Goal: Transaction & Acquisition: Purchase product/service

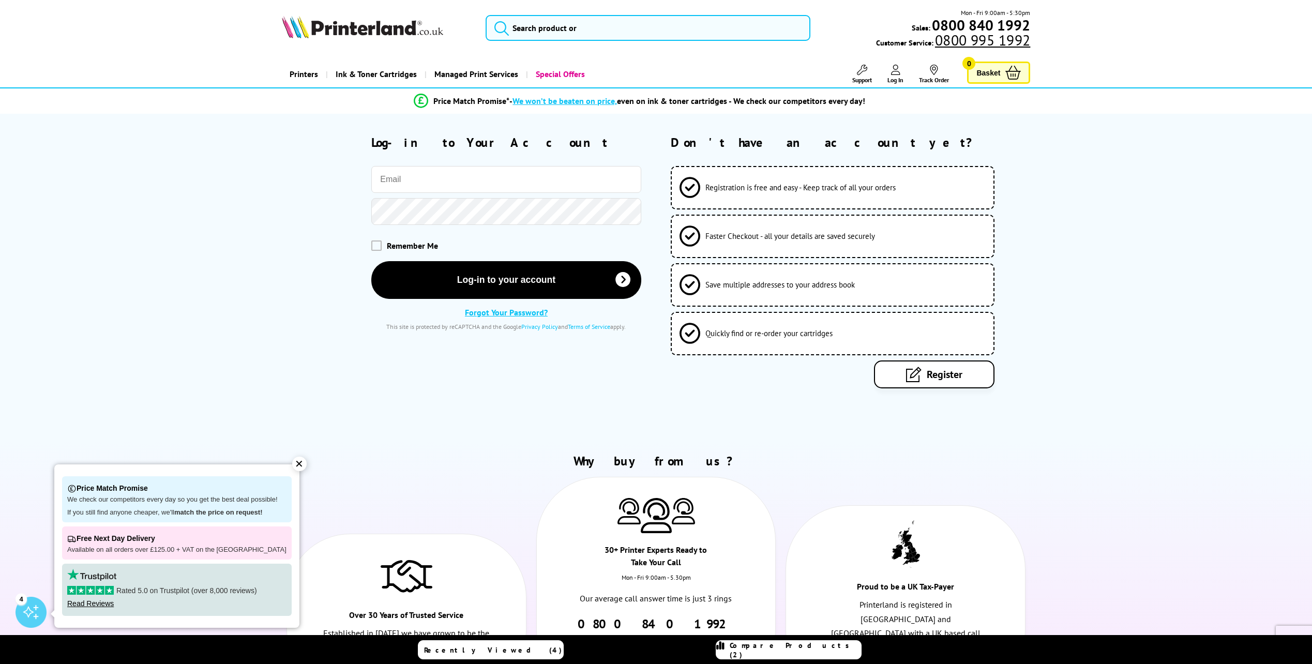
click at [487, 178] on input "email" at bounding box center [505, 179] width 269 height 27
click at [457, 183] on input "email" at bounding box center [505, 179] width 269 height 27
paste input "[EMAIL_ADDRESS][DOMAIN_NAME]"
type input "[EMAIL_ADDRESS][DOMAIN_NAME]"
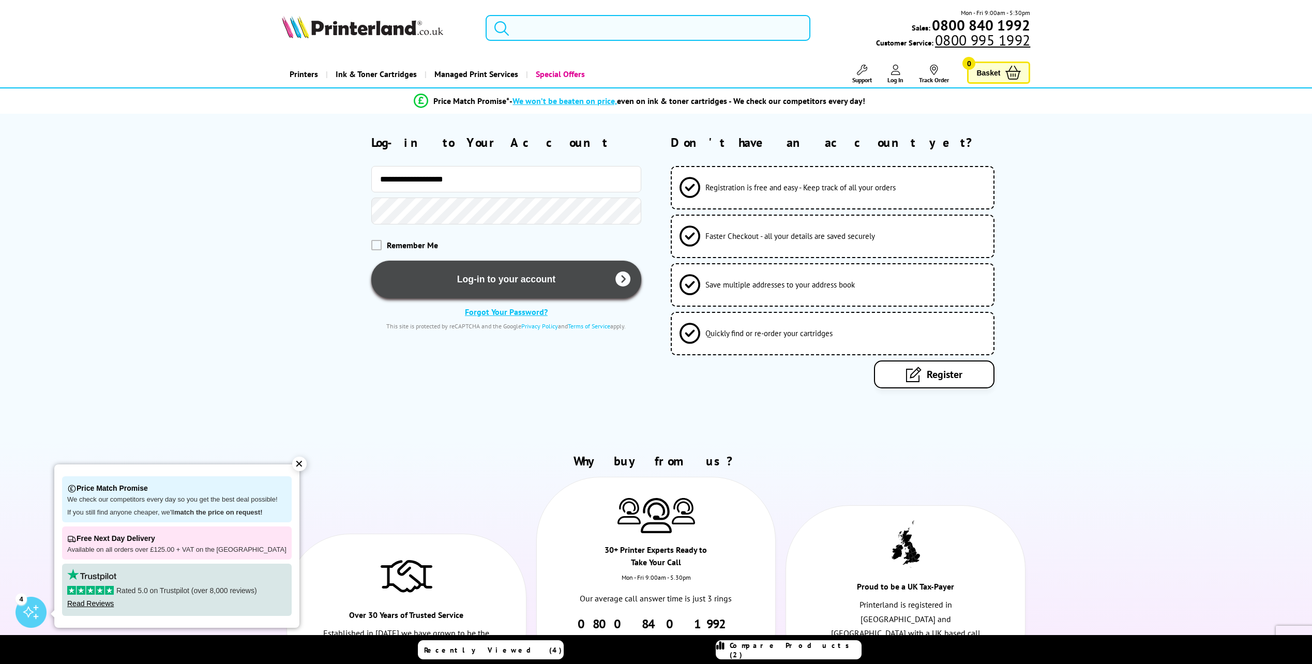
click at [453, 278] on button "Log-in to your account" at bounding box center [505, 280] width 269 height 38
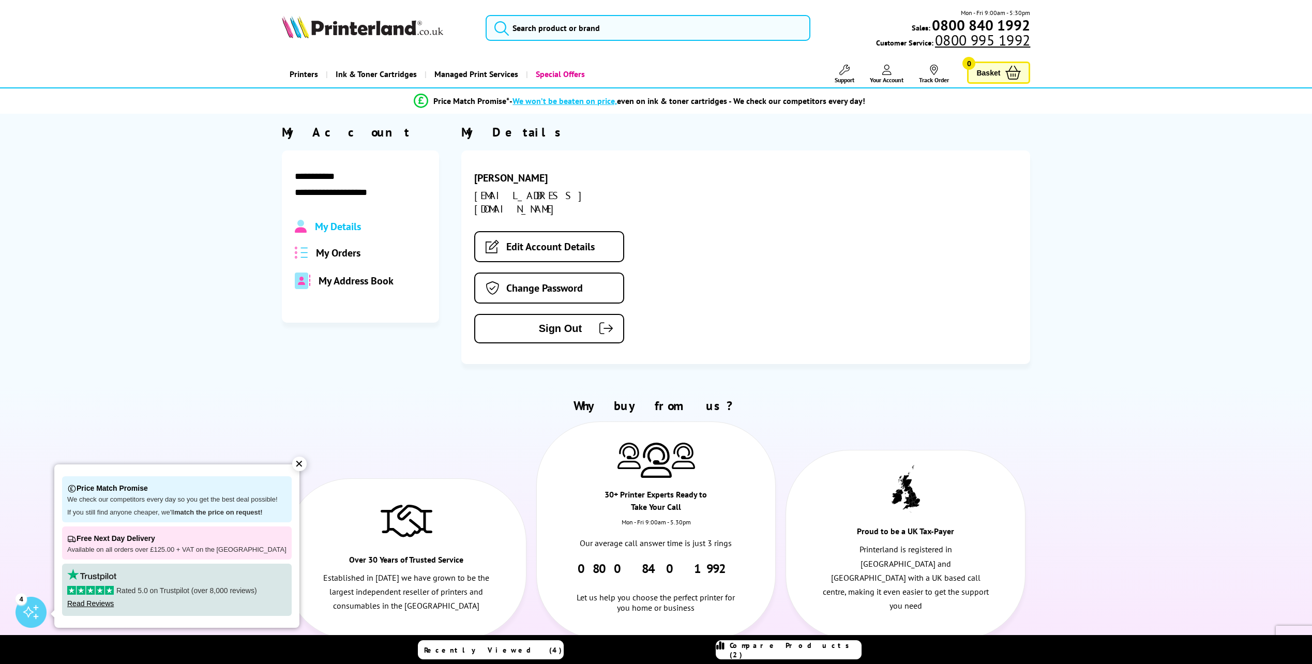
drag, startPoint x: 325, startPoint y: 250, endPoint x: 331, endPoint y: 253, distance: 6.7
click at [325, 250] on span "My Orders" at bounding box center [338, 252] width 44 height 13
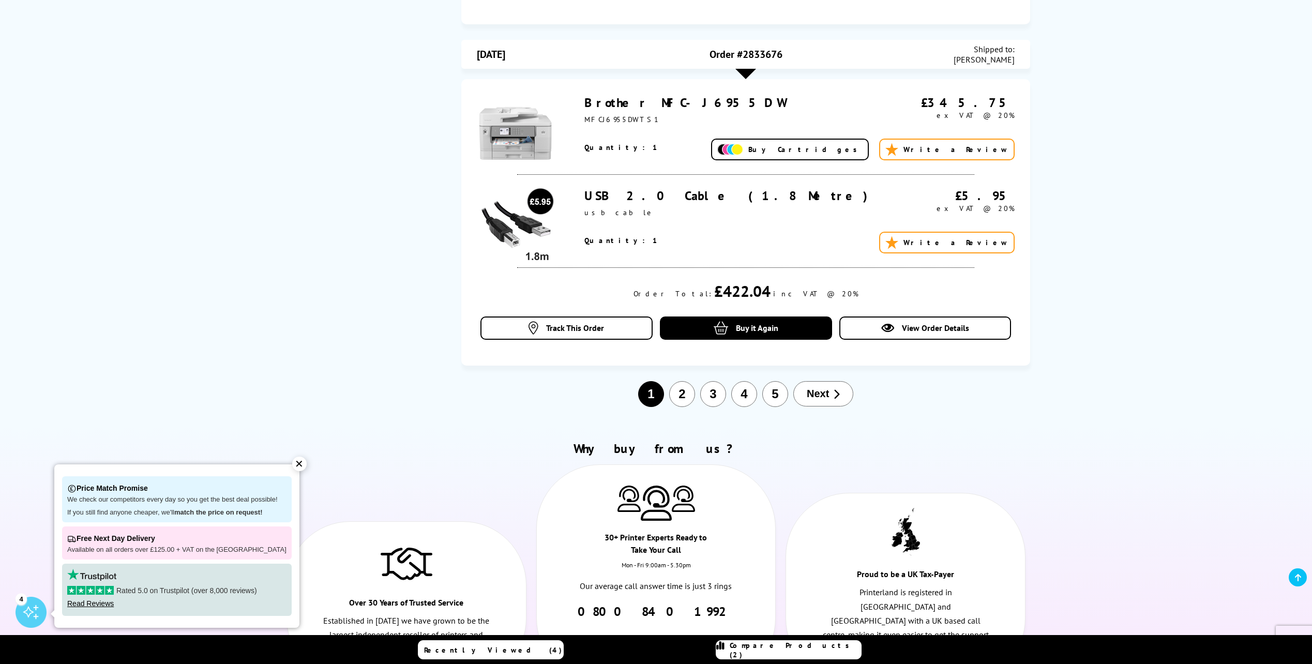
scroll to position [1111, 0]
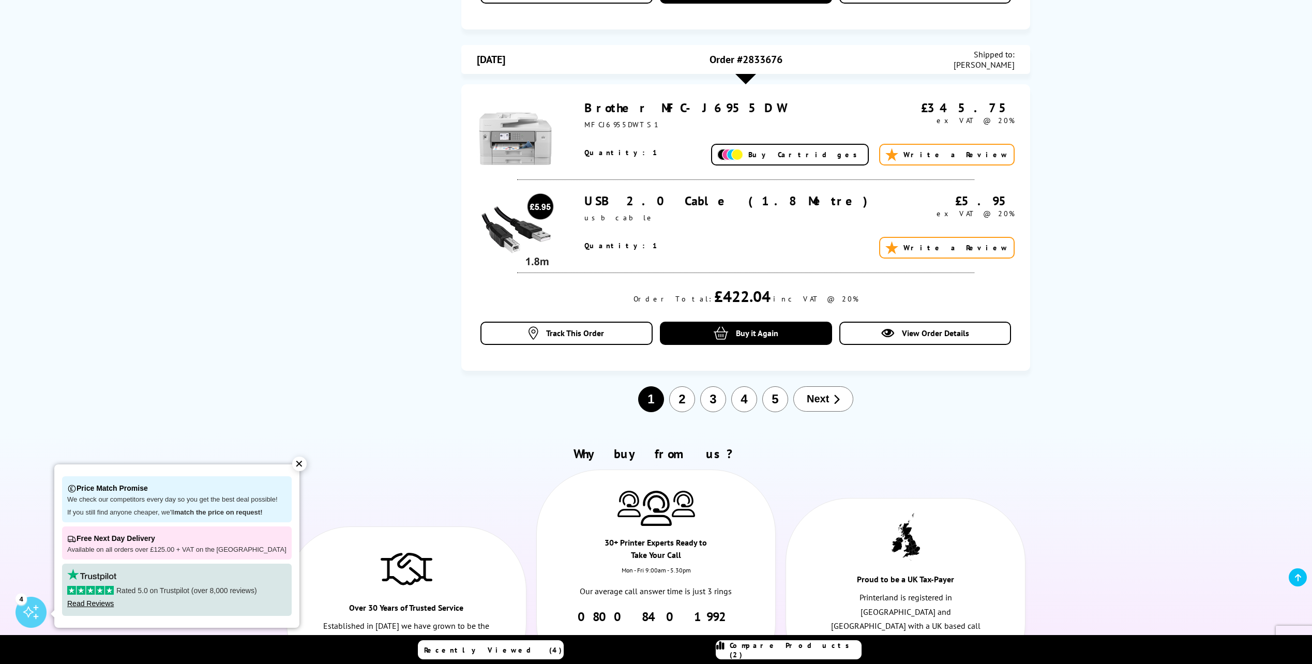
click at [777, 390] on button "5" at bounding box center [775, 399] width 26 height 26
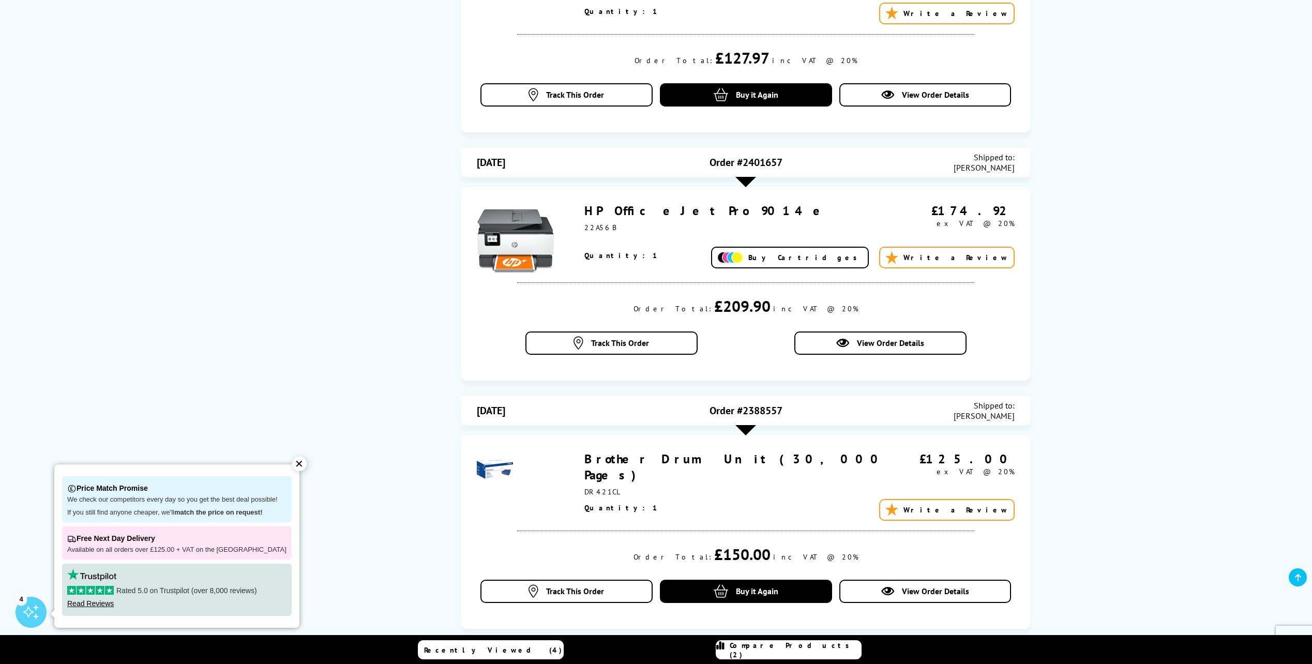
scroll to position [1055, 0]
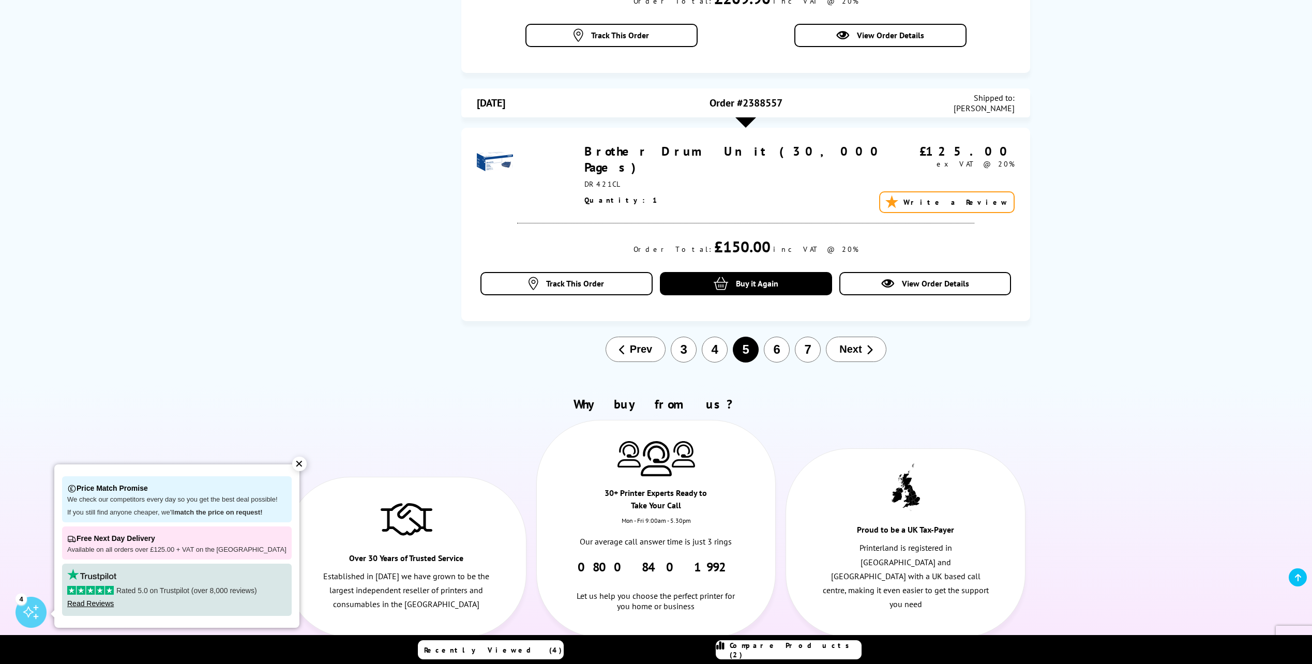
click at [787, 352] on button "6" at bounding box center [777, 350] width 26 height 26
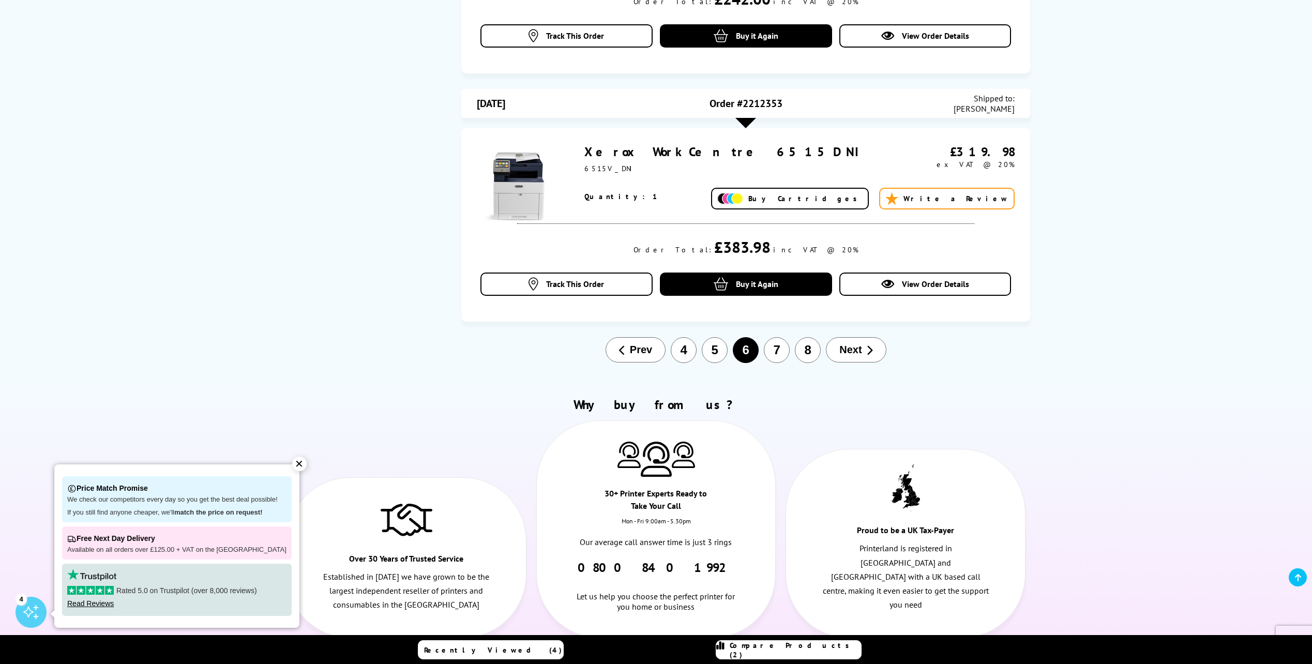
scroll to position [1138, 0]
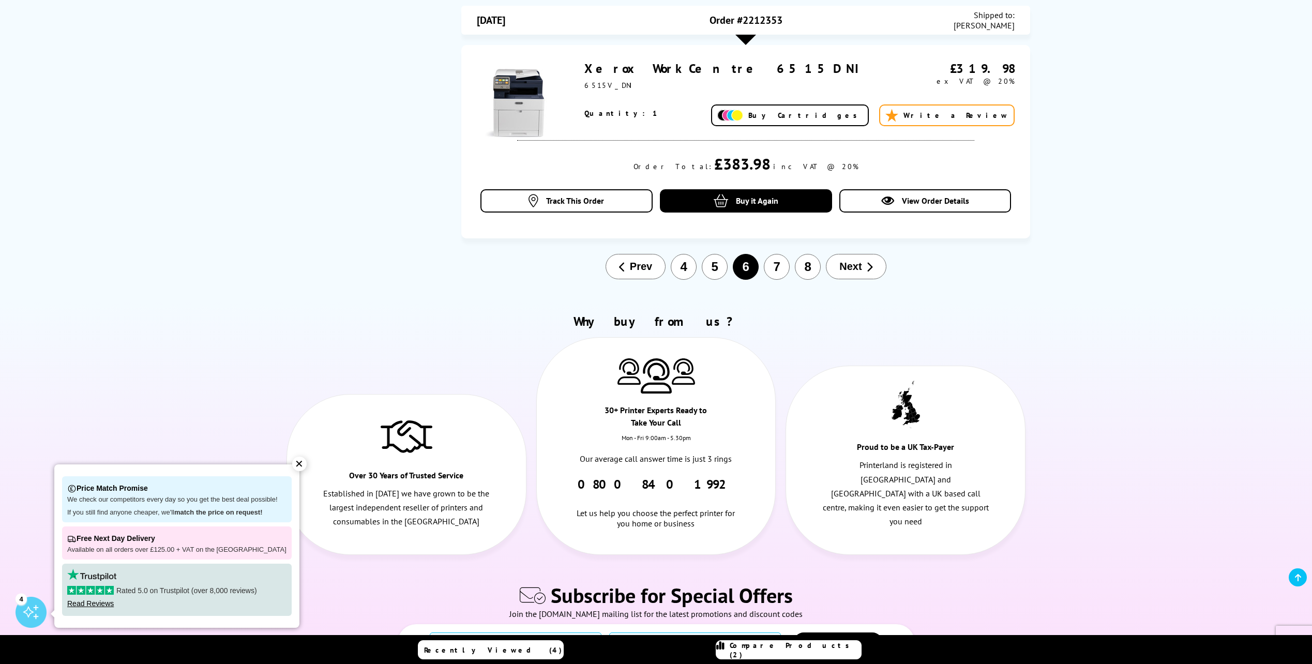
click at [767, 274] on button "7" at bounding box center [777, 267] width 26 height 26
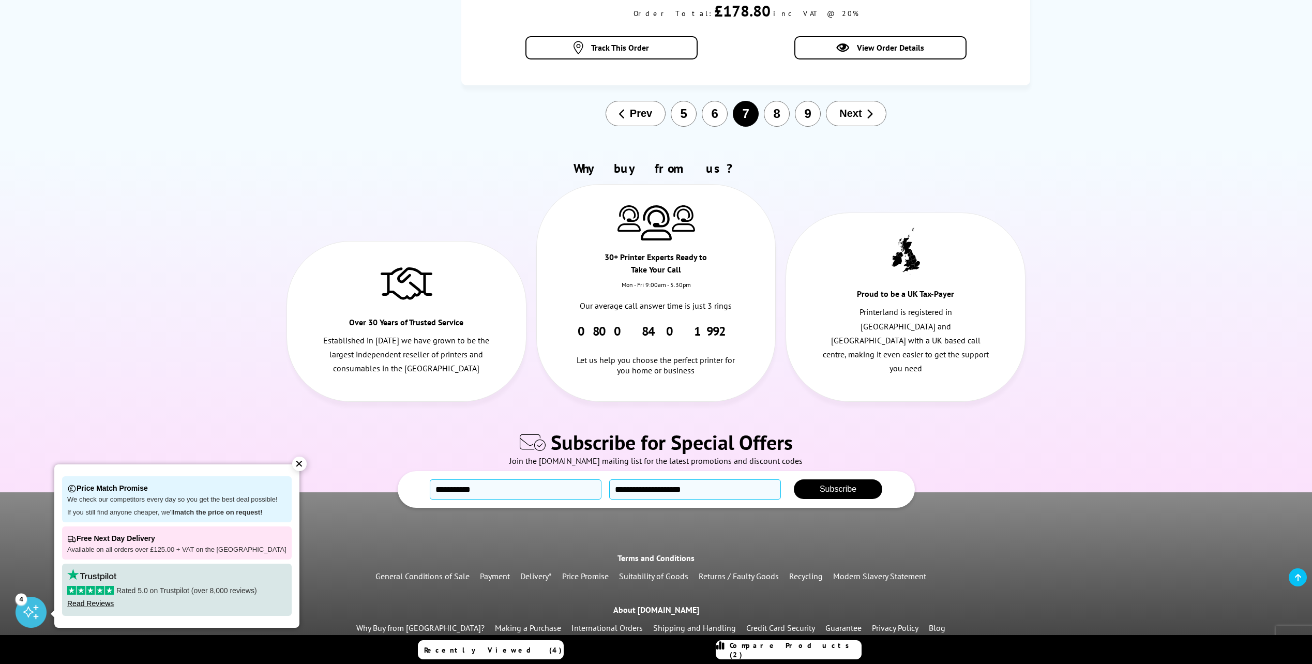
scroll to position [1280, 0]
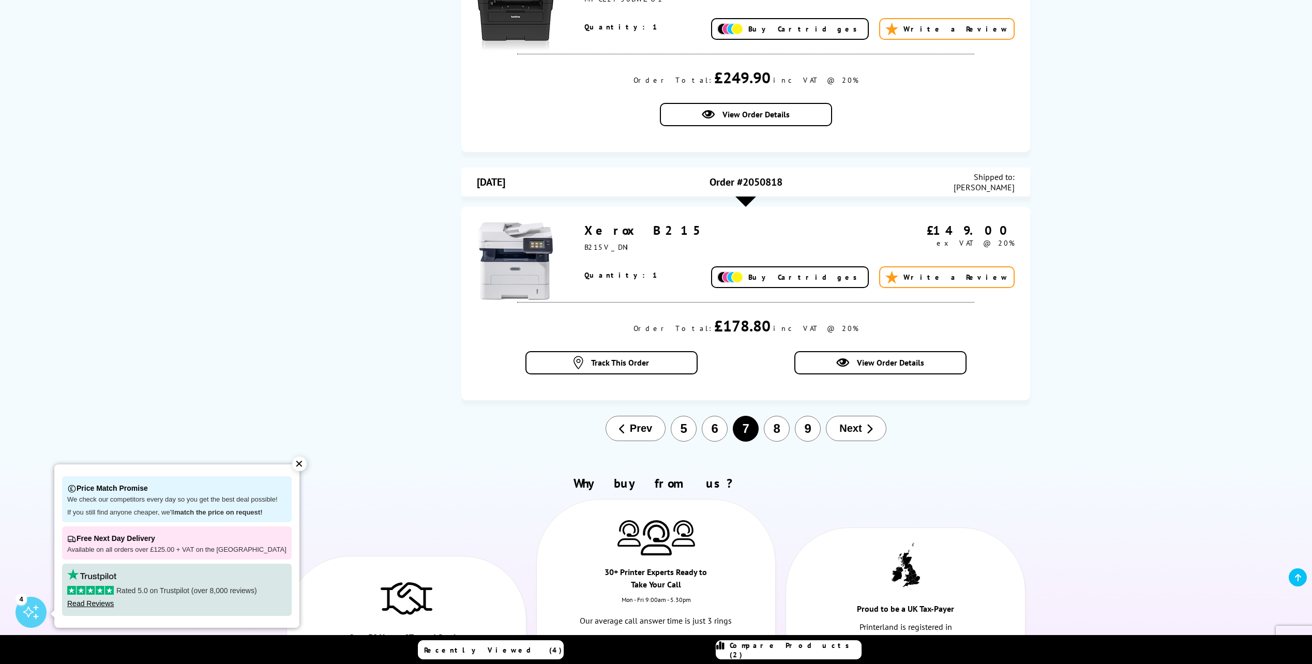
click at [718, 416] on button "6" at bounding box center [715, 429] width 26 height 26
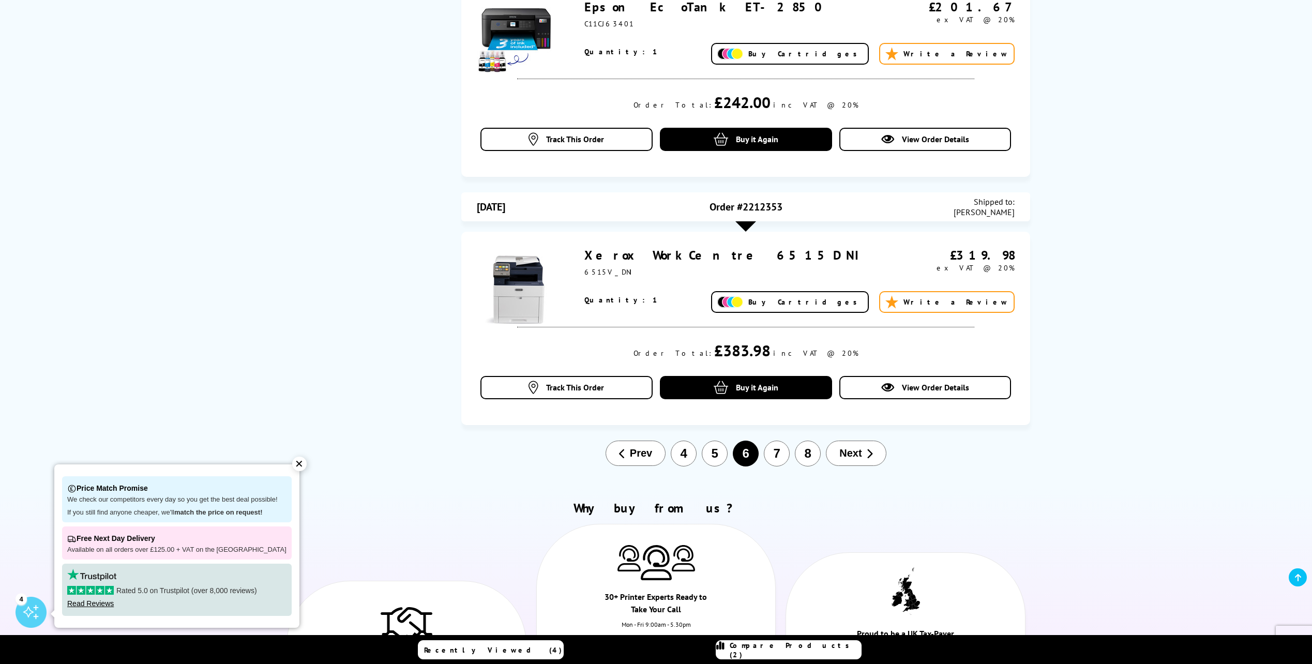
scroll to position [951, 0]
click at [772, 455] on button "7" at bounding box center [777, 453] width 26 height 26
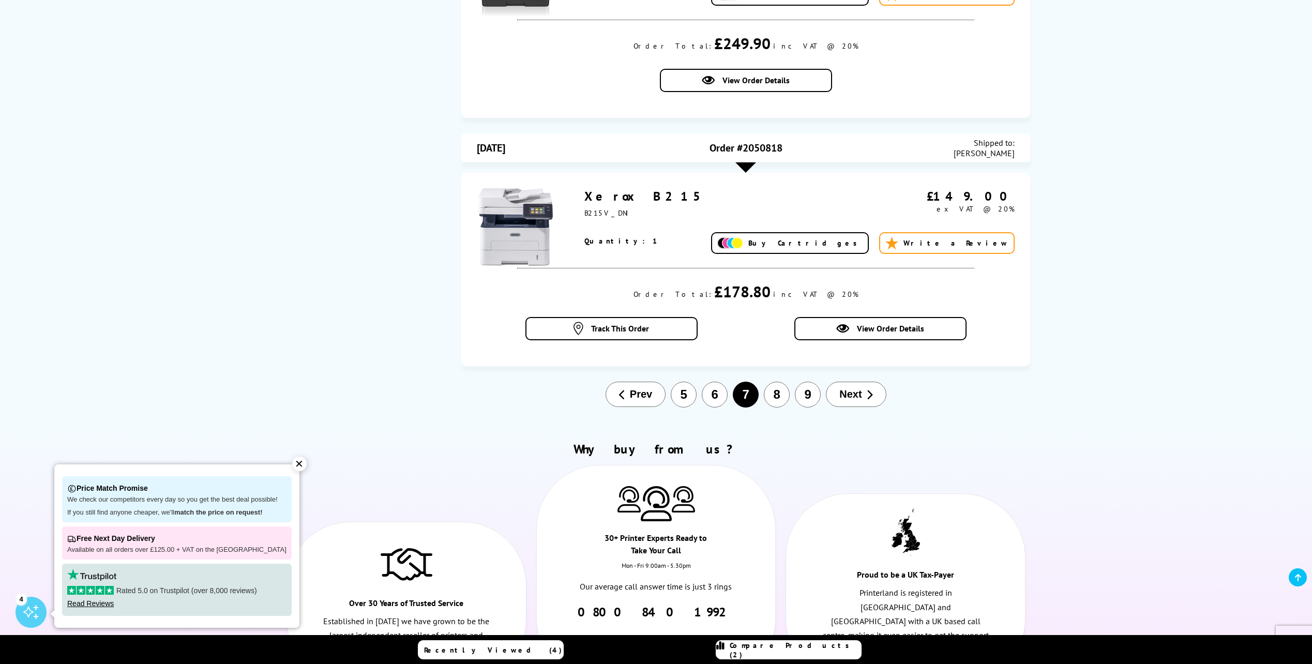
scroll to position [1313, 0]
click at [714, 382] on button "6" at bounding box center [715, 395] width 26 height 26
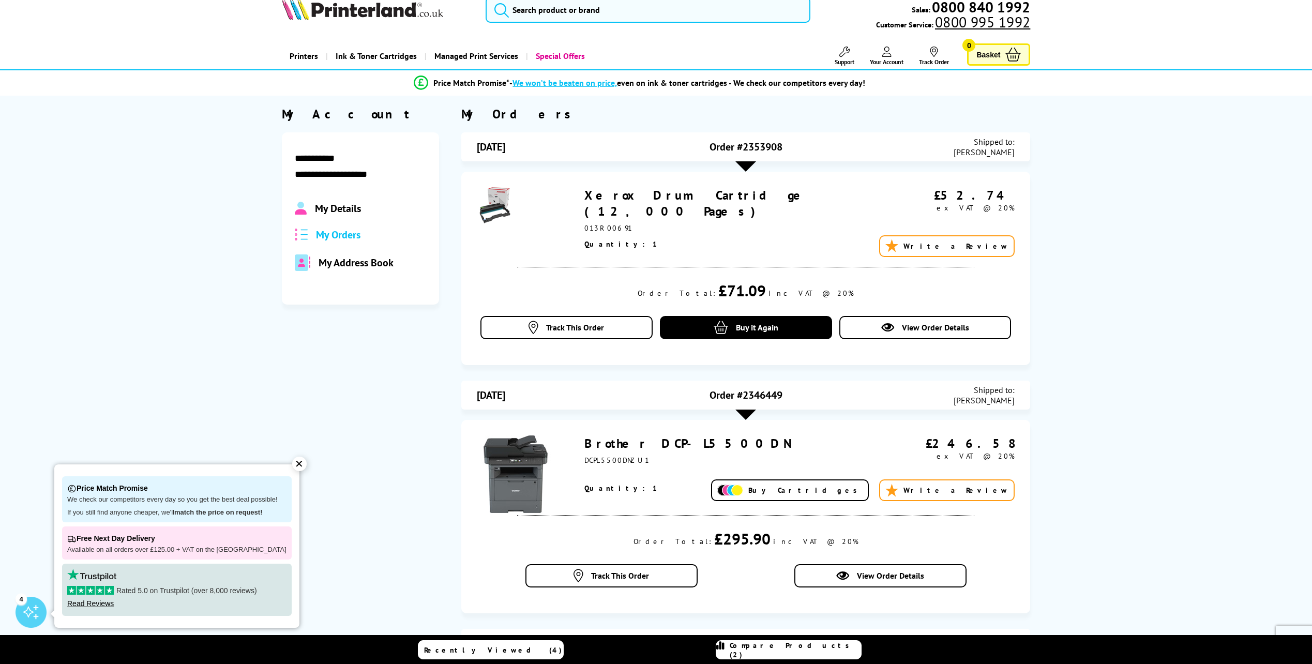
scroll to position [0, 0]
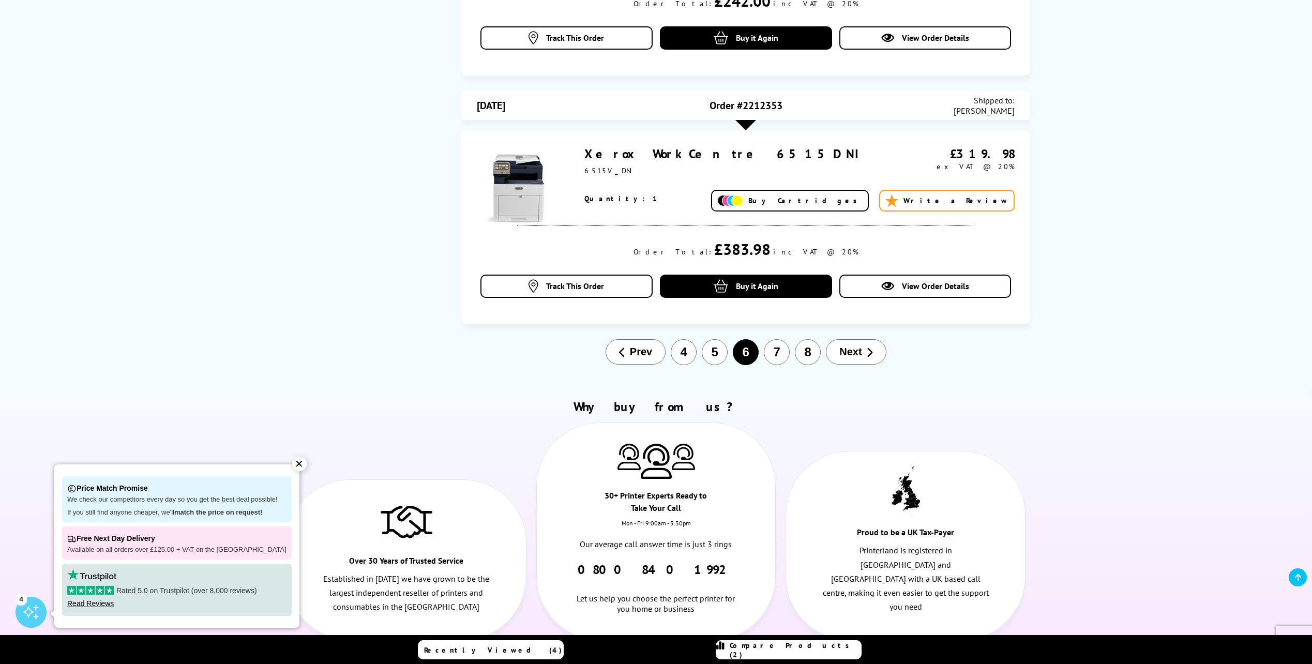
click at [724, 356] on button "5" at bounding box center [715, 352] width 26 height 26
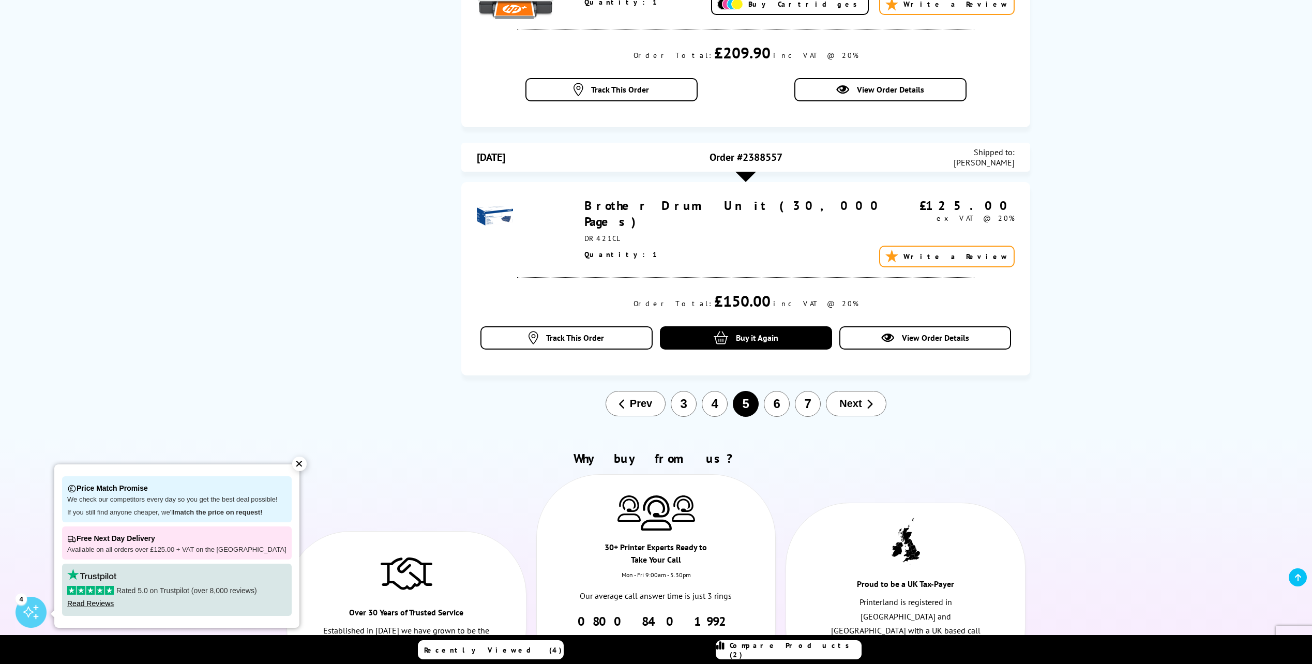
click at [778, 408] on button "6" at bounding box center [777, 404] width 26 height 26
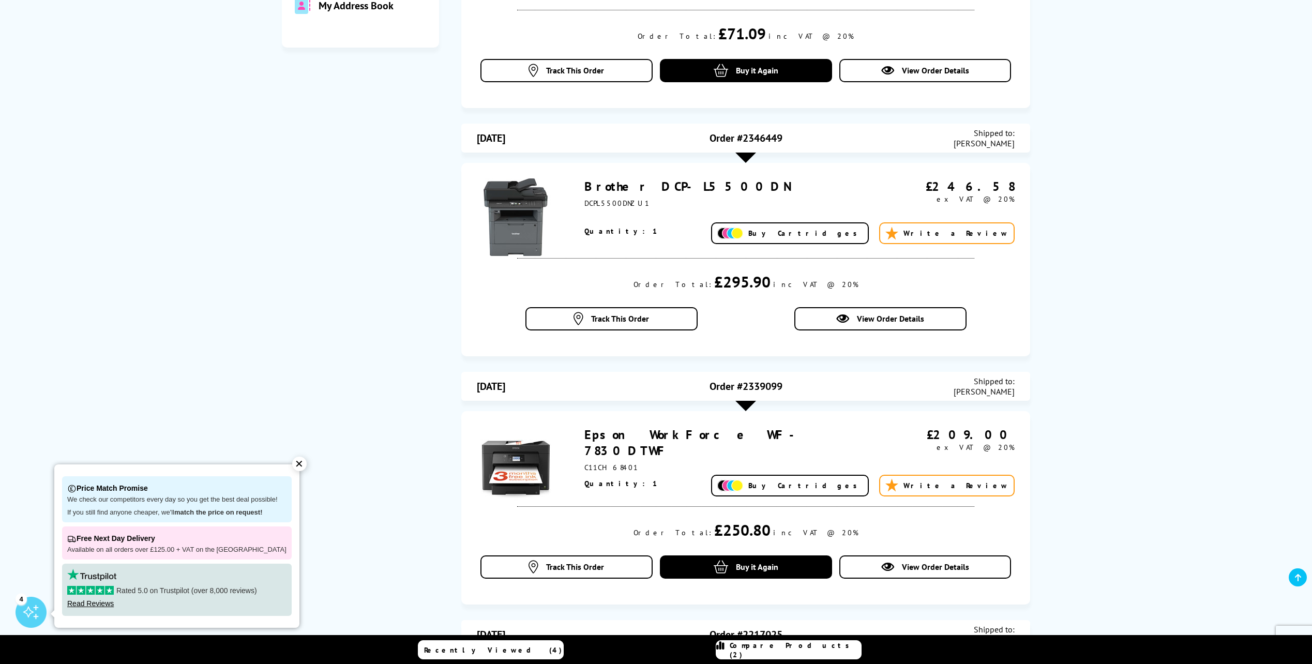
scroll to position [124, 0]
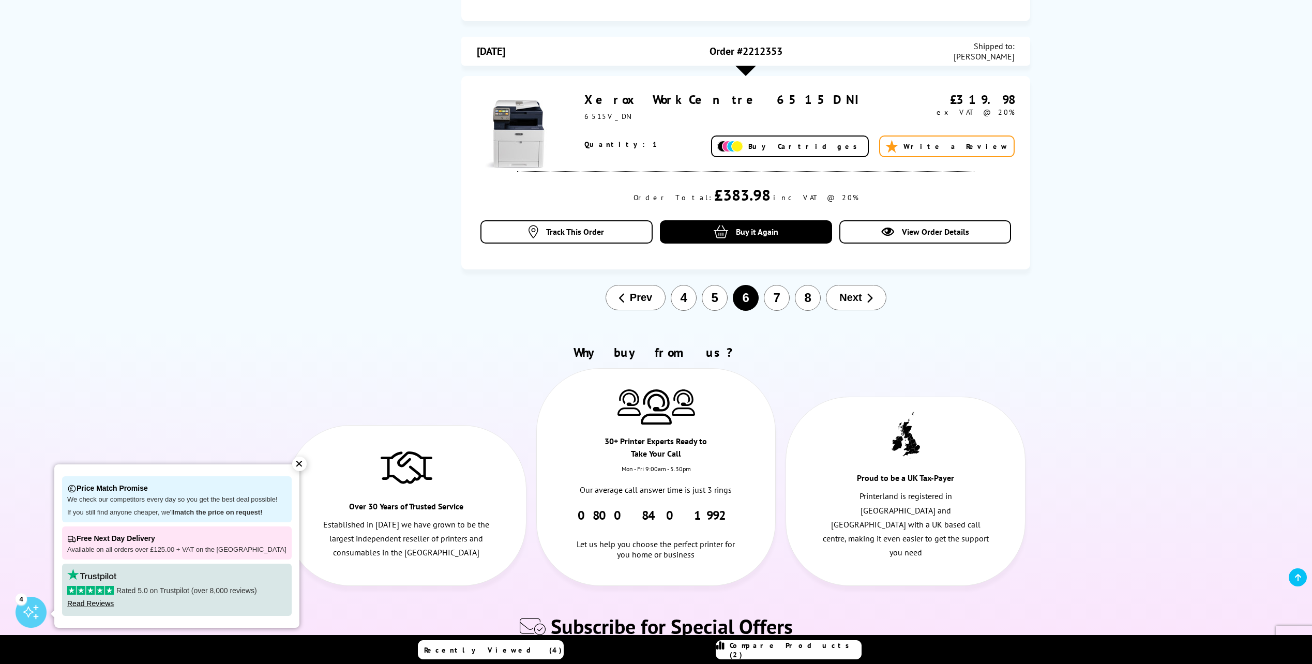
click at [784, 298] on button "7" at bounding box center [777, 298] width 26 height 26
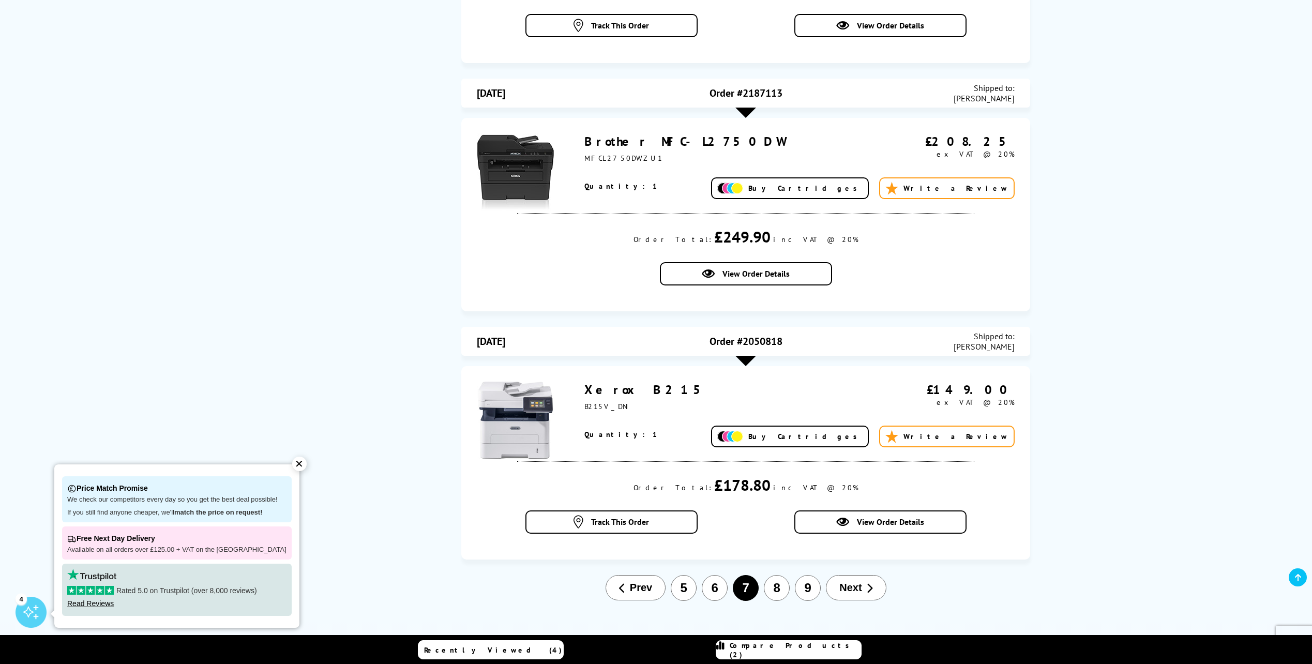
scroll to position [1210, 0]
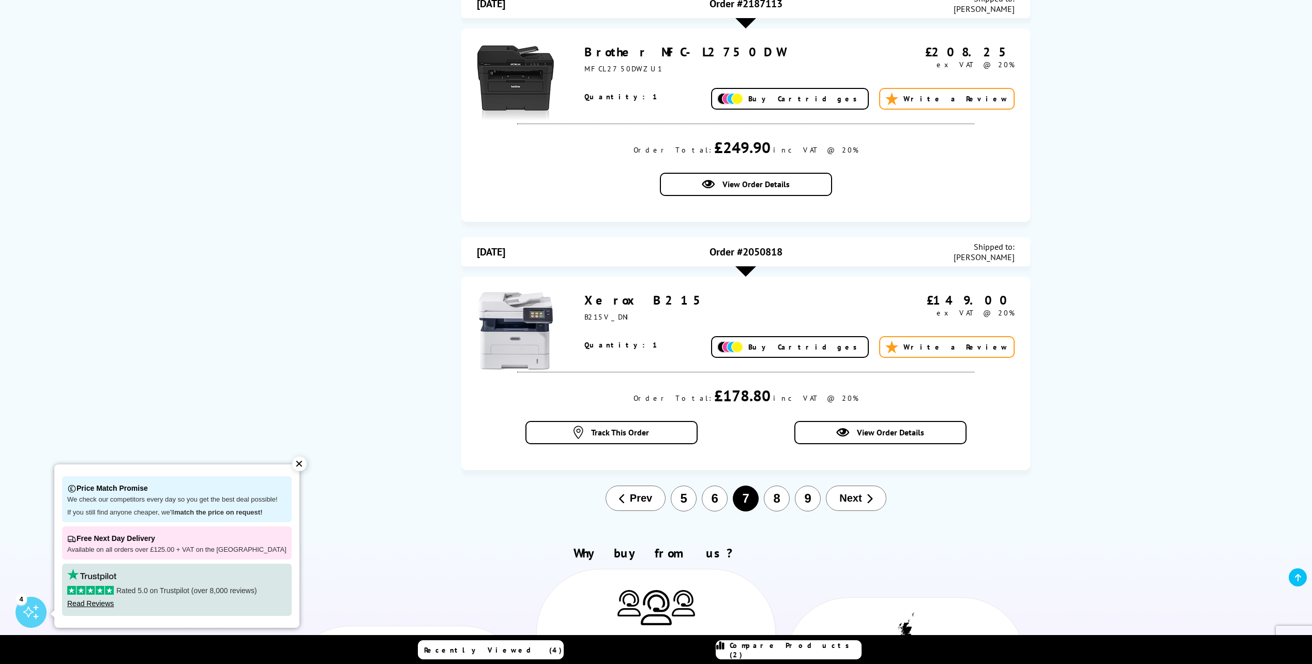
click at [787, 486] on button "8" at bounding box center [777, 499] width 26 height 26
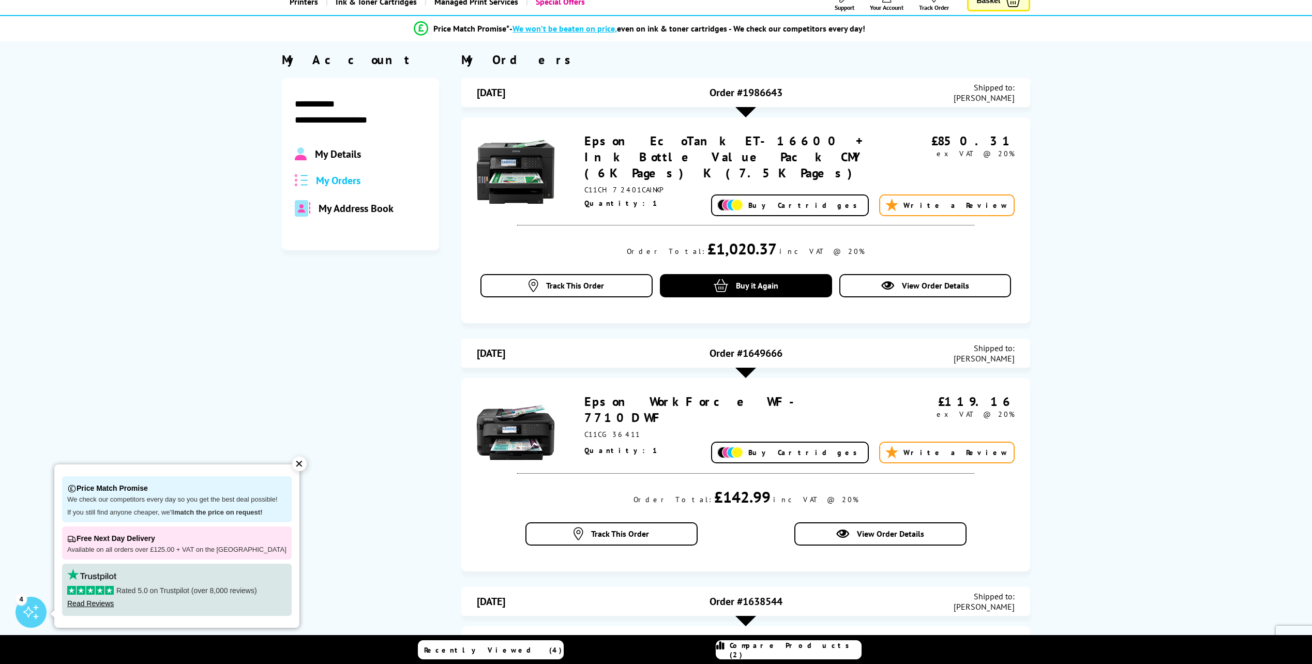
scroll to position [0, 0]
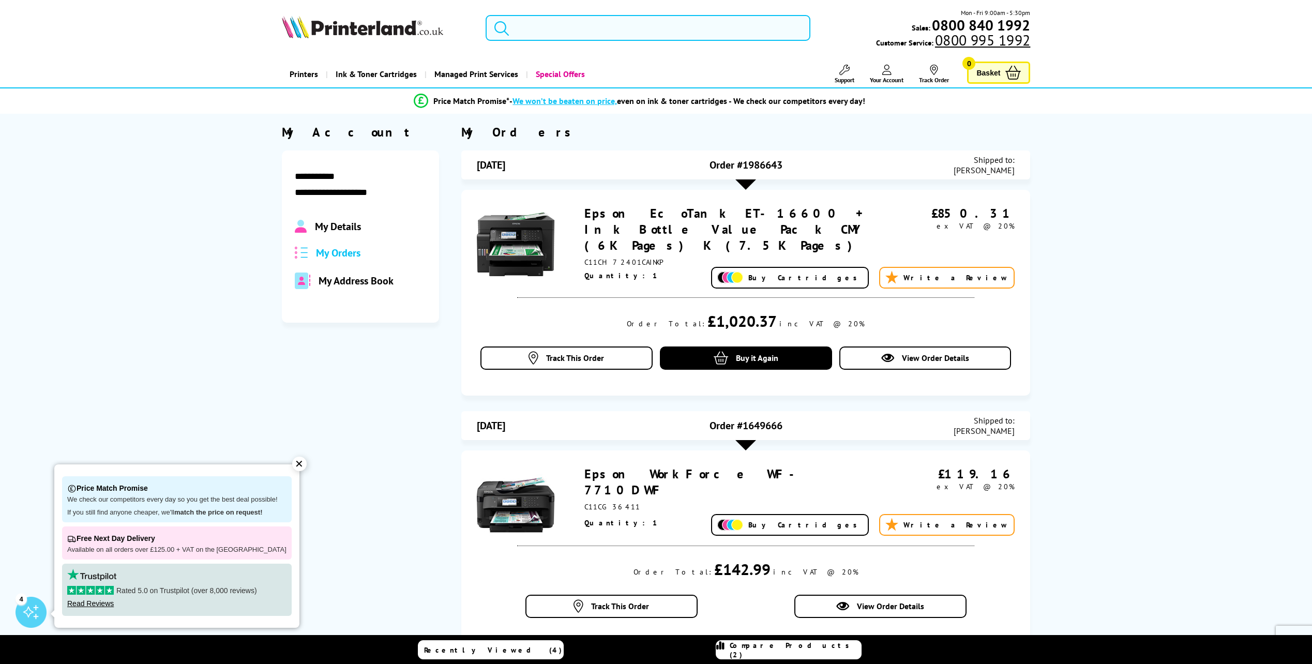
click at [736, 32] on input "search" at bounding box center [648, 28] width 325 height 26
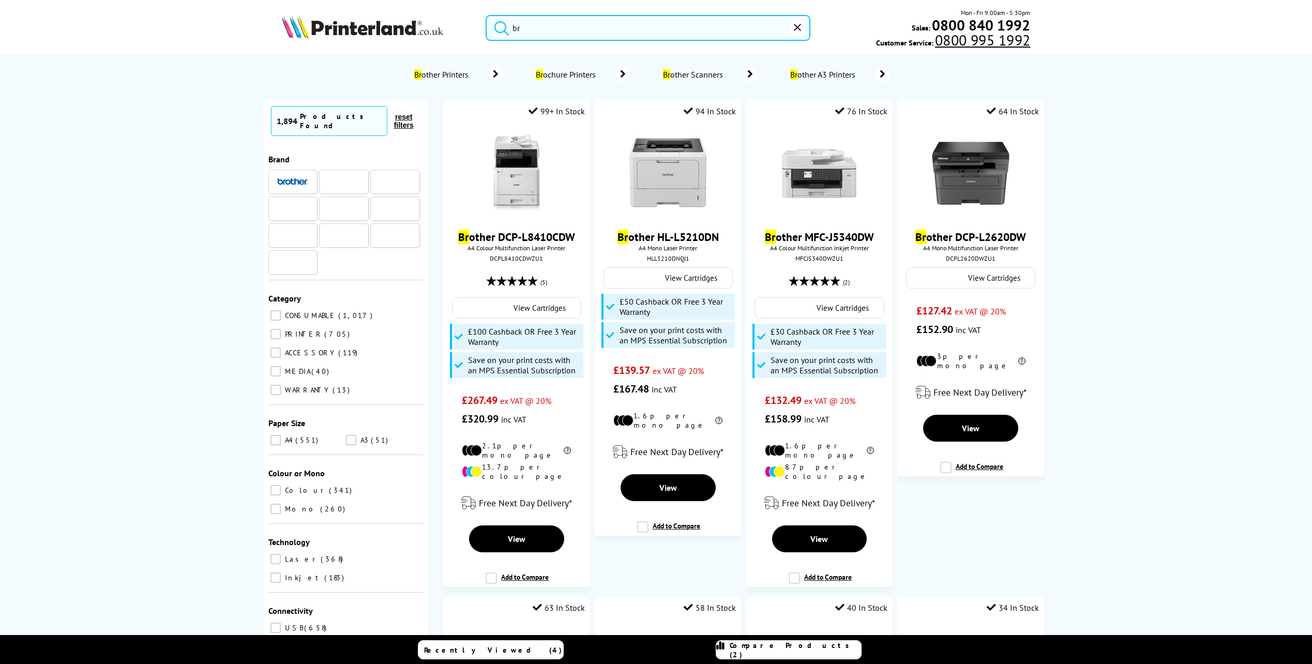
type input "b"
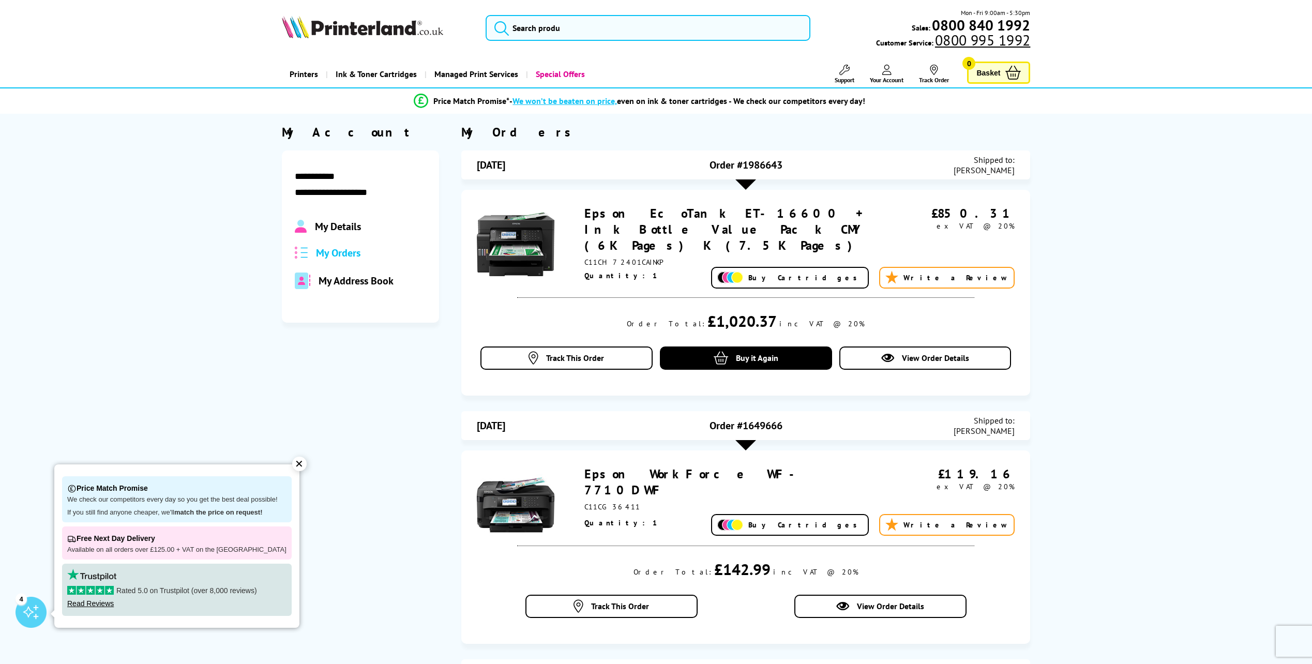
click at [552, 36] on input "search" at bounding box center [648, 28] width 325 height 26
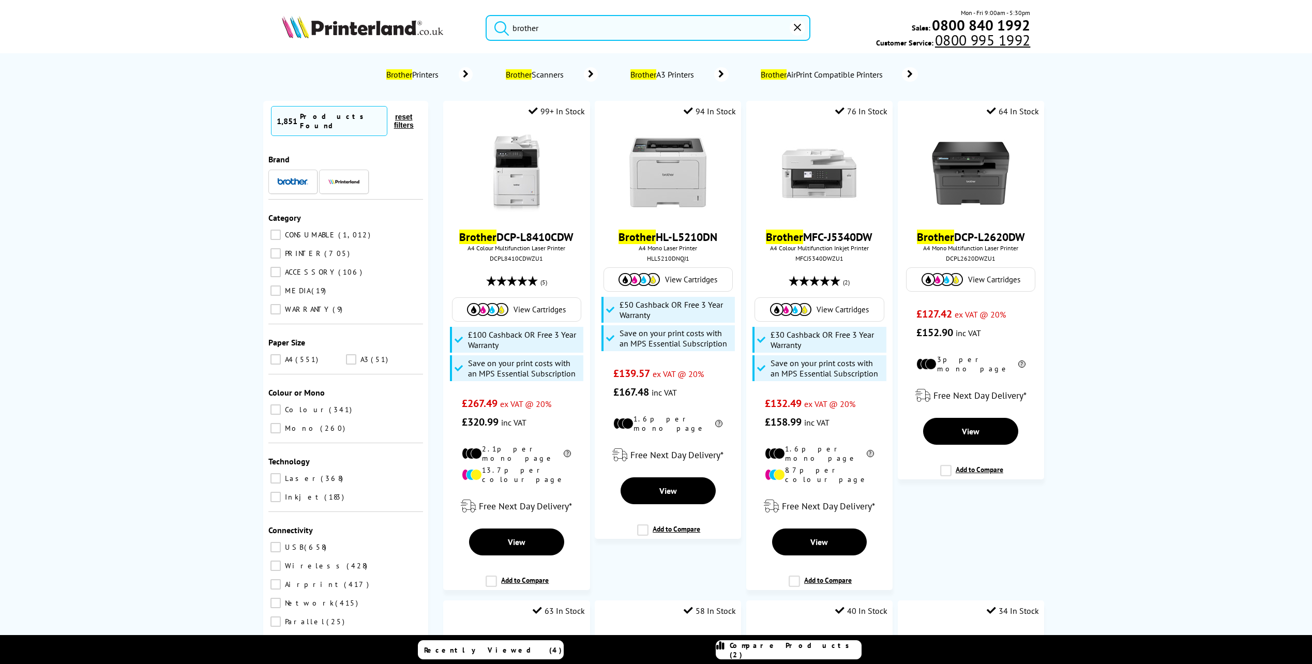
type input "brother"
click at [486, 15] on button "submit" at bounding box center [499, 26] width 26 height 23
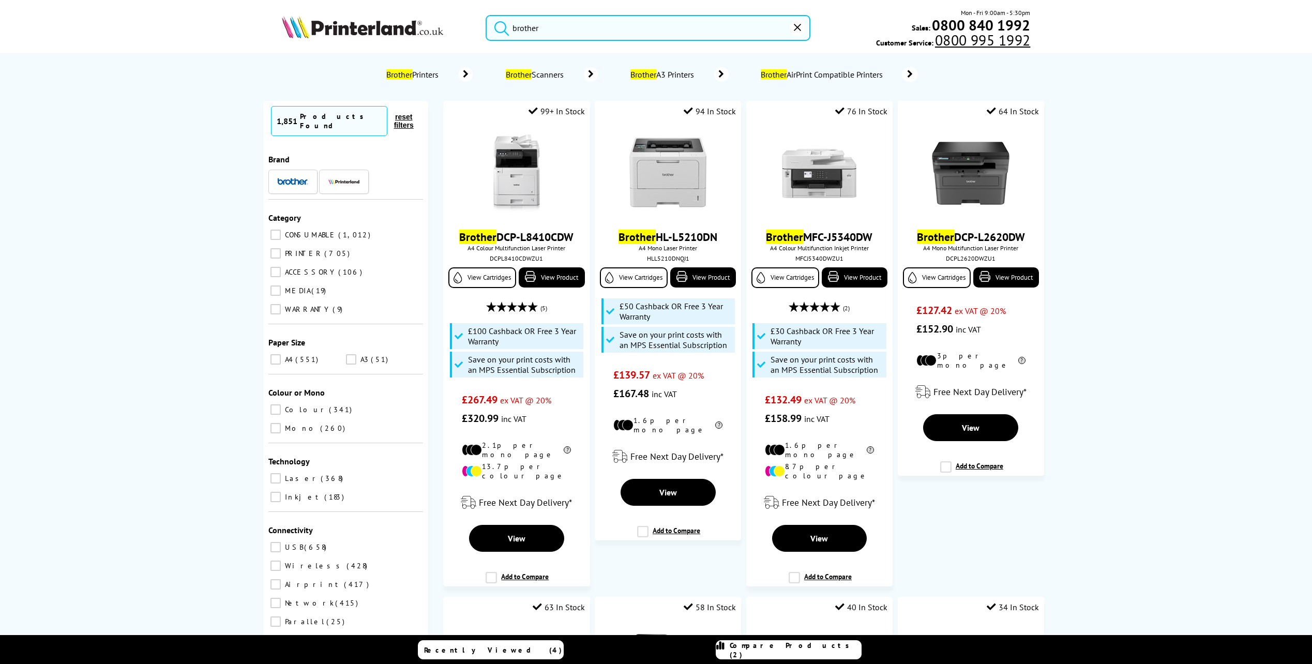
click at [279, 354] on input "A4 551" at bounding box center [275, 359] width 10 height 10
checkbox input "true"
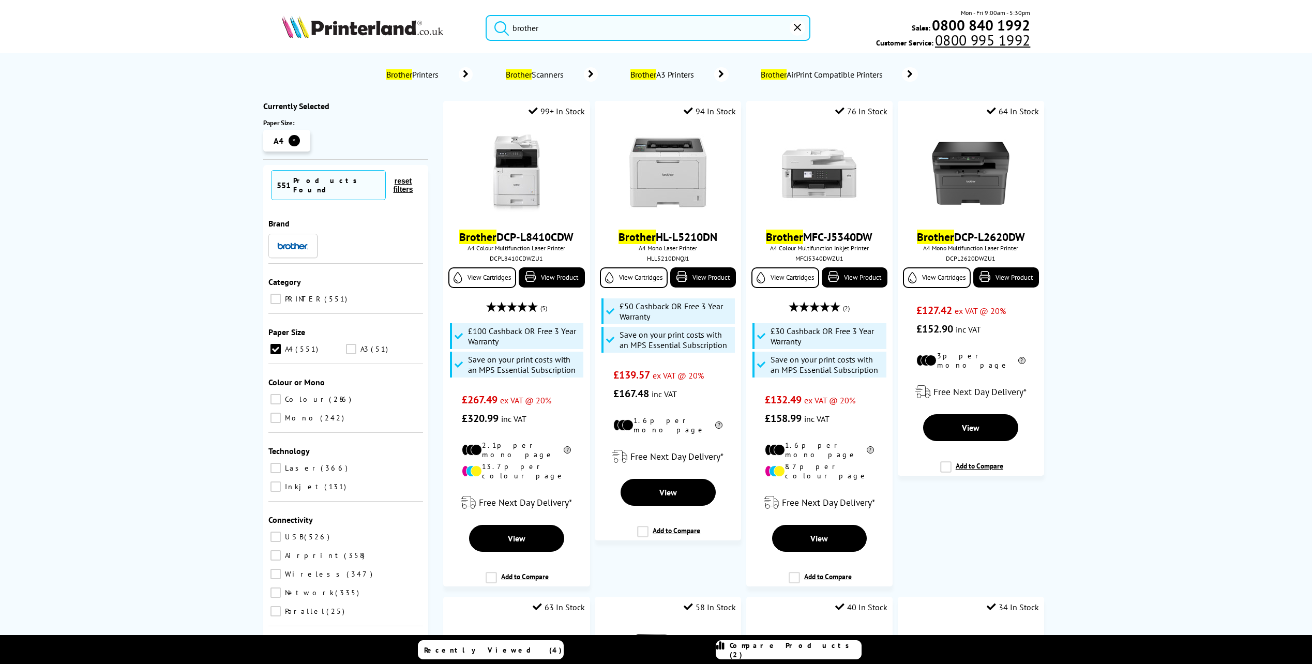
click at [286, 395] on span "Colour" at bounding box center [305, 399] width 46 height 9
click at [281, 394] on input "Colour 286" at bounding box center [275, 399] width 10 height 10
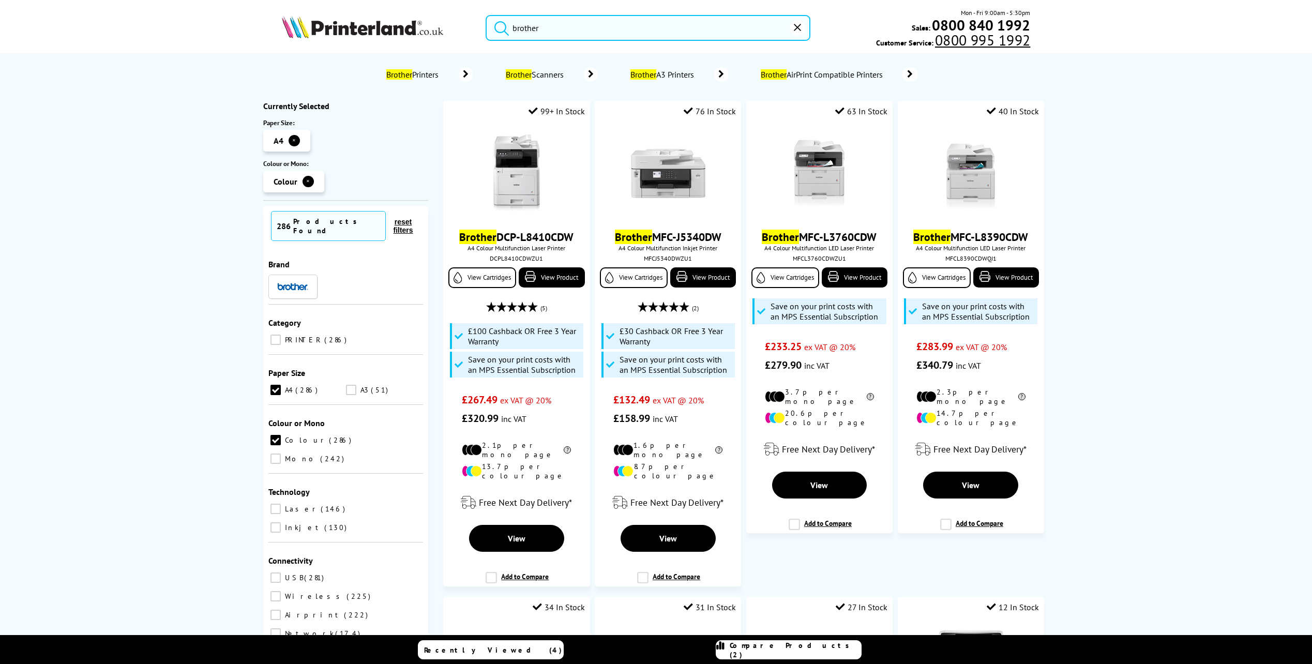
click at [401, 68] on link "Brother Printers" at bounding box center [428, 74] width 88 height 14
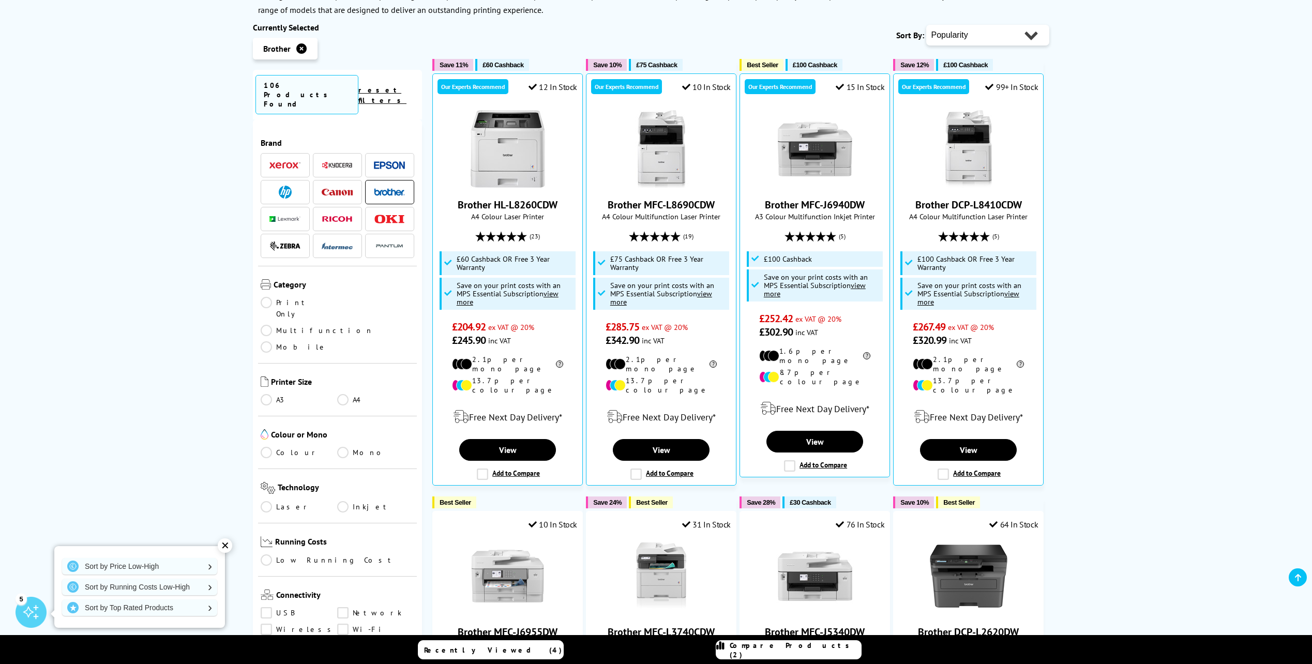
scroll to position [207, 0]
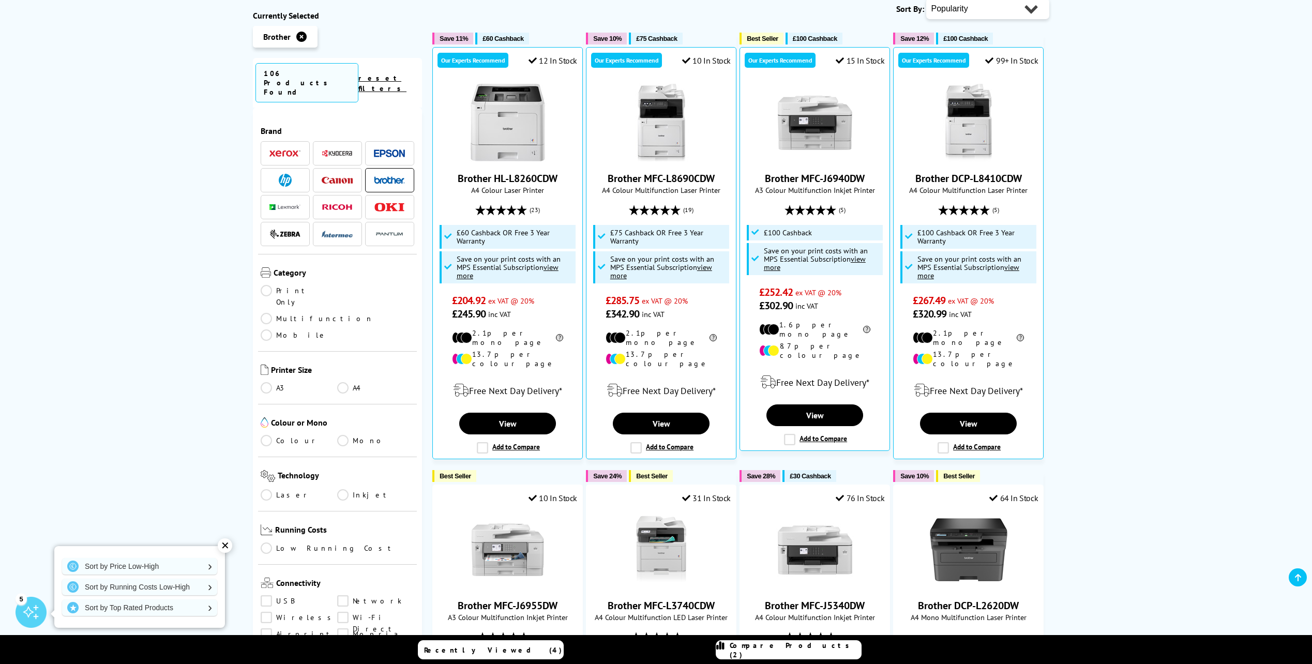
click at [356, 382] on link "A4" at bounding box center [375, 387] width 77 height 11
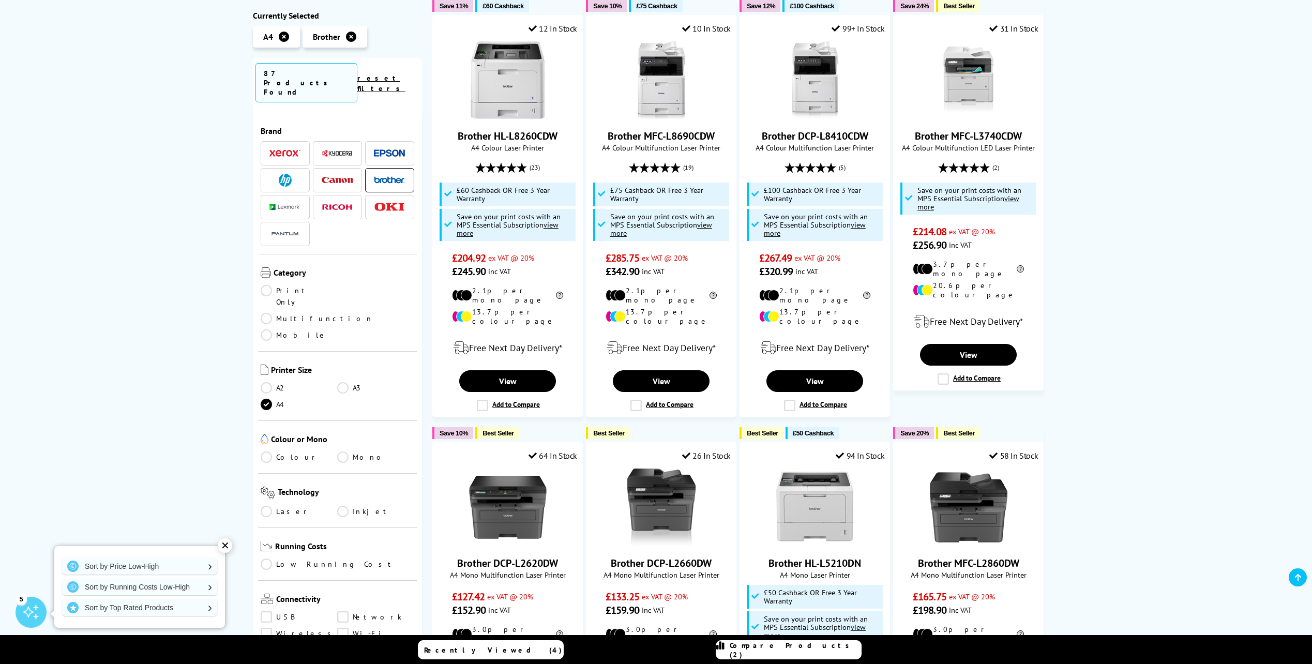
click at [271, 451] on link "Colour" at bounding box center [299, 456] width 77 height 11
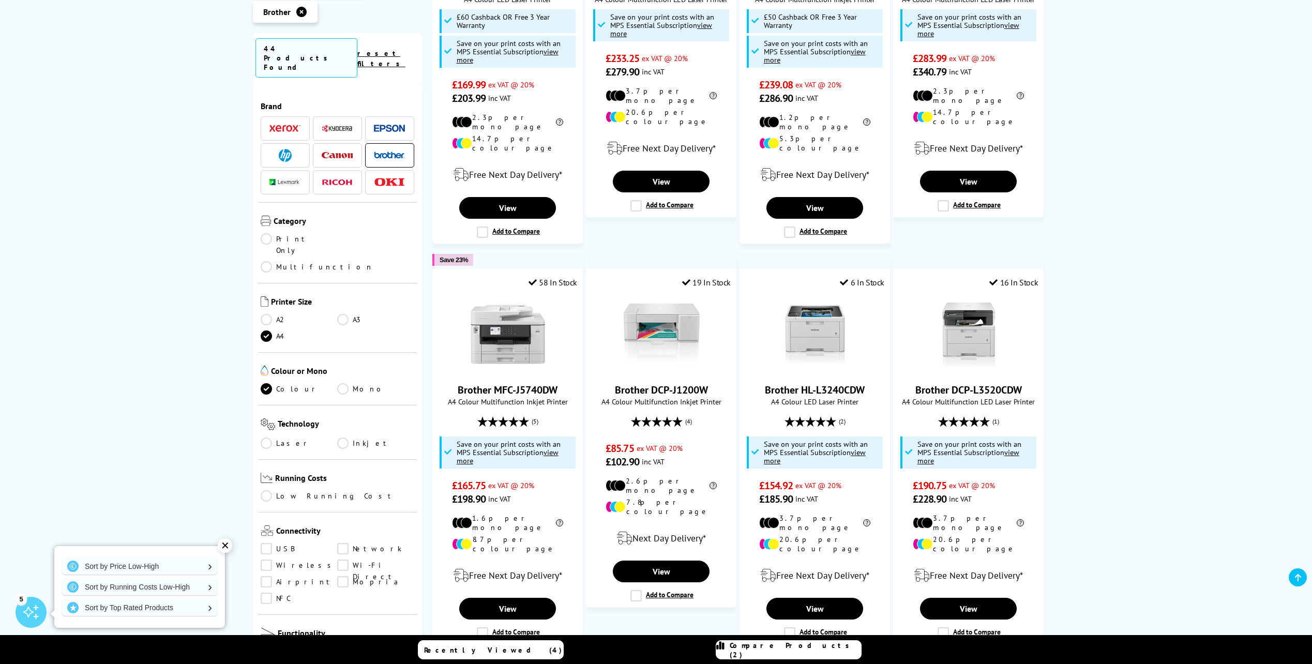
scroll to position [827, 0]
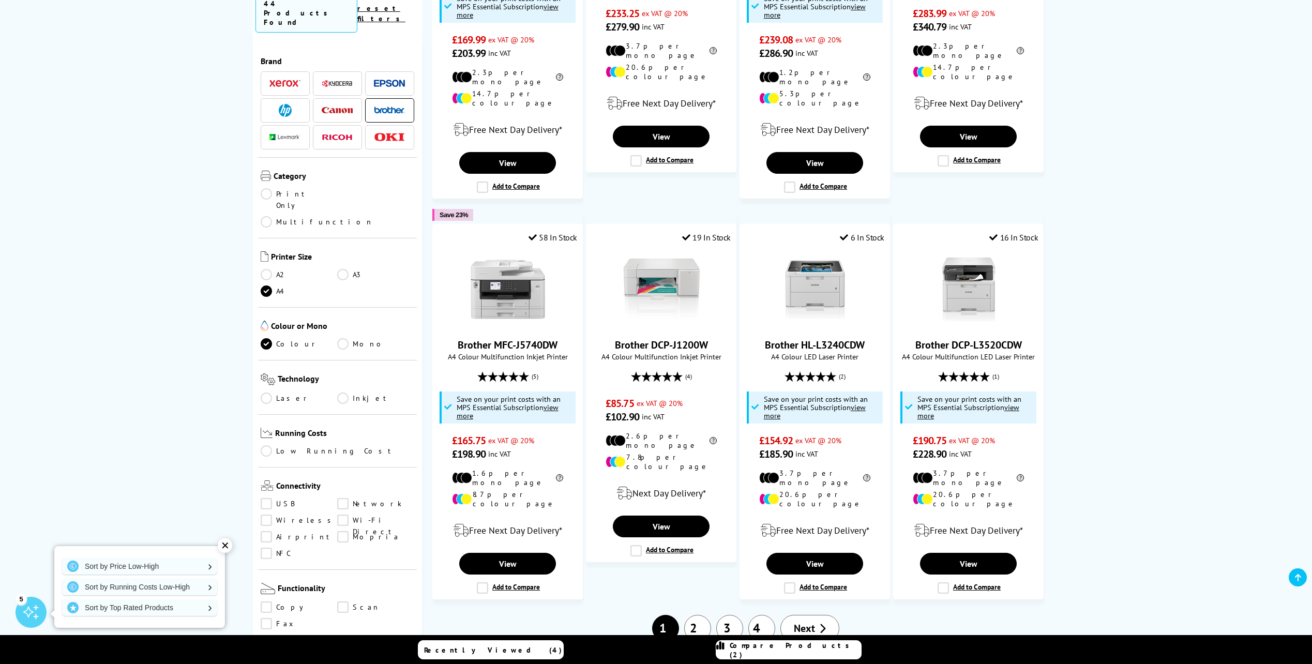
click at [353, 498] on link "Network" at bounding box center [375, 503] width 77 height 11
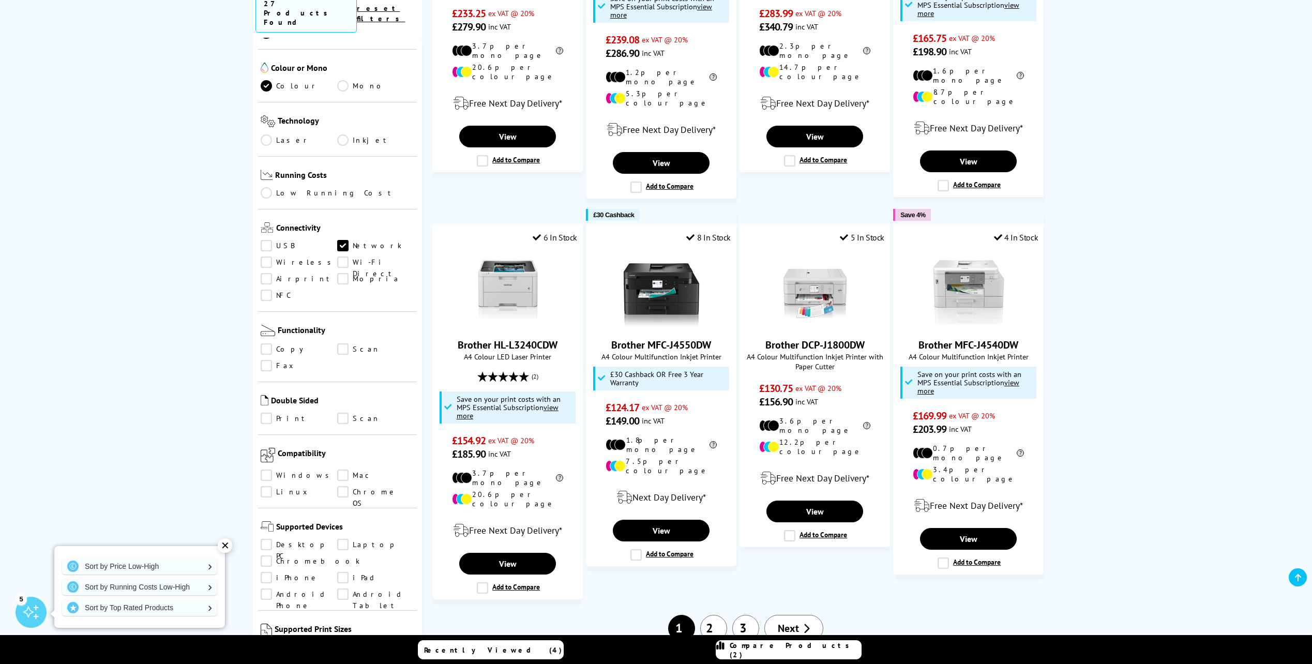
scroll to position [259, 0]
click at [269, 343] on link "Copy" at bounding box center [299, 348] width 77 height 11
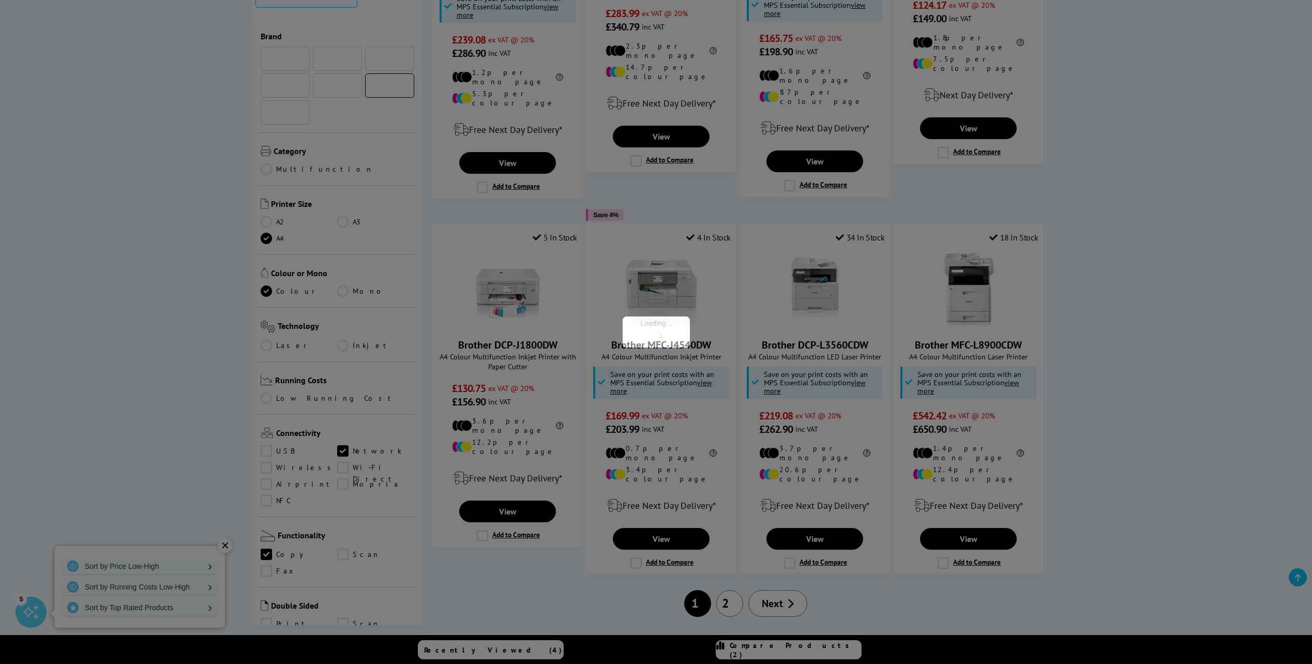
scroll to position [259, 0]
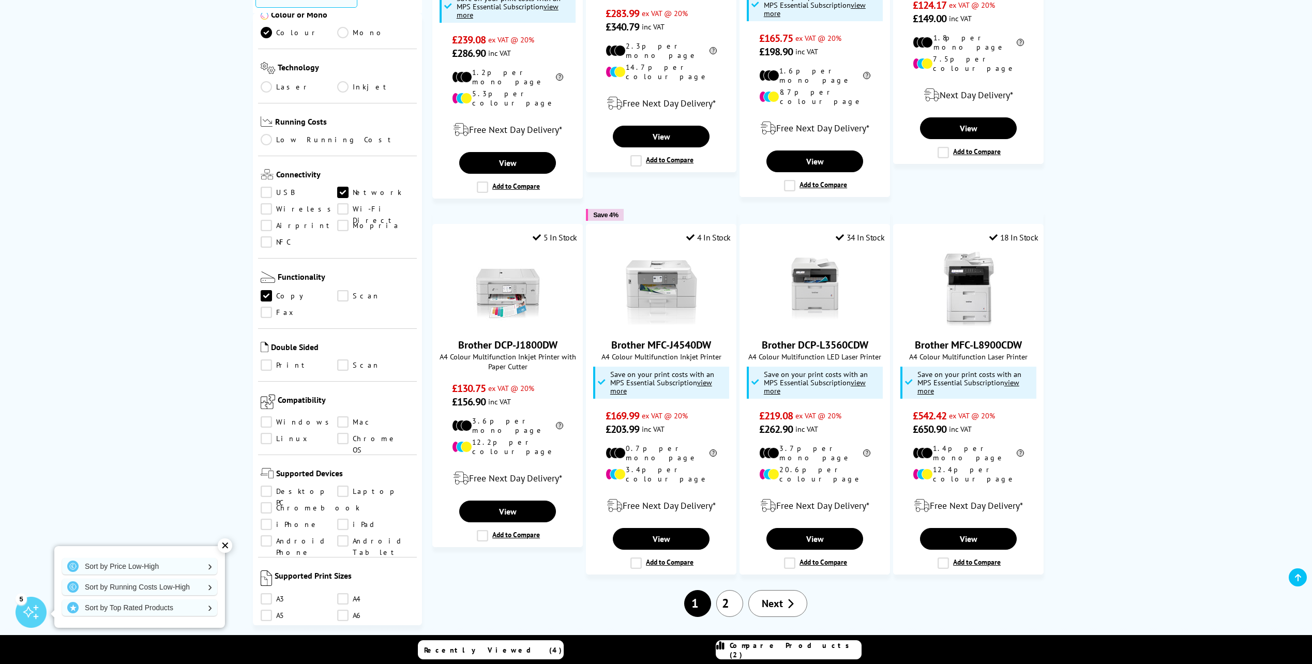
click at [344, 290] on link "Scan" at bounding box center [375, 295] width 77 height 11
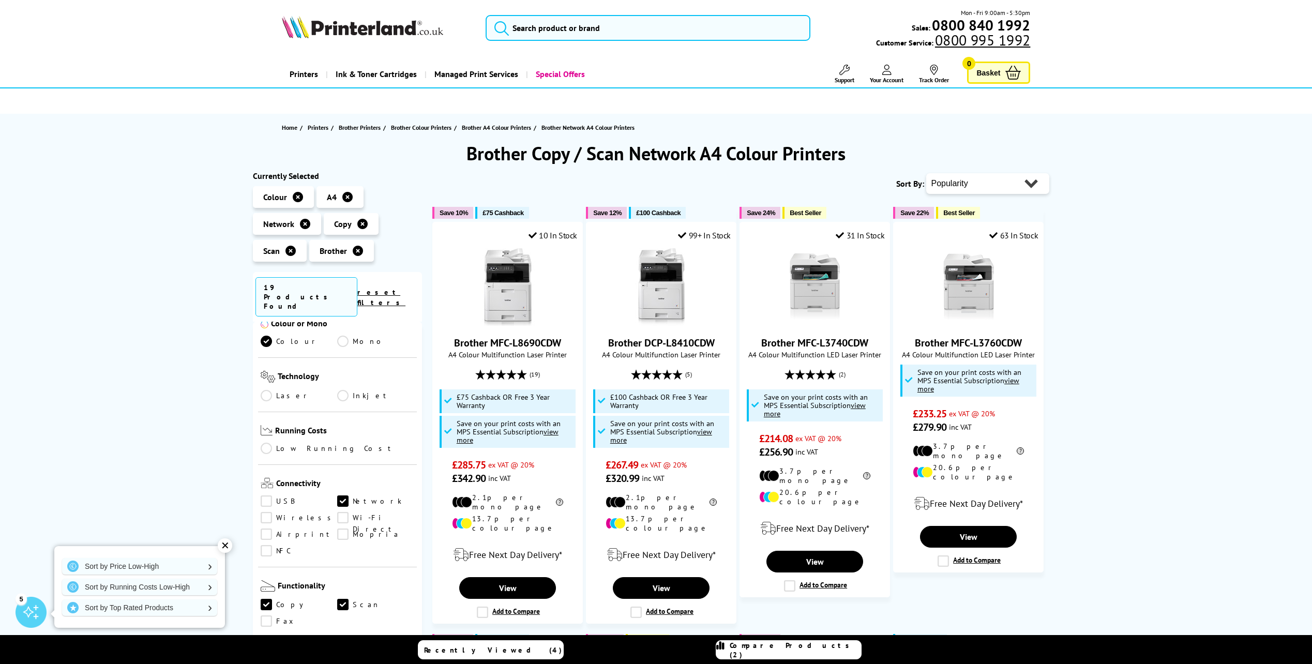
click at [987, 187] on select "Popularity Rating Price - Low to High Price - High to Low Running Costs - Low t…" at bounding box center [987, 183] width 123 height 21
select select "Price Descending"
click at [926, 173] on select "Popularity Rating Price - Low to High Price - High to Low Running Costs - Low t…" at bounding box center [987, 183] width 123 height 21
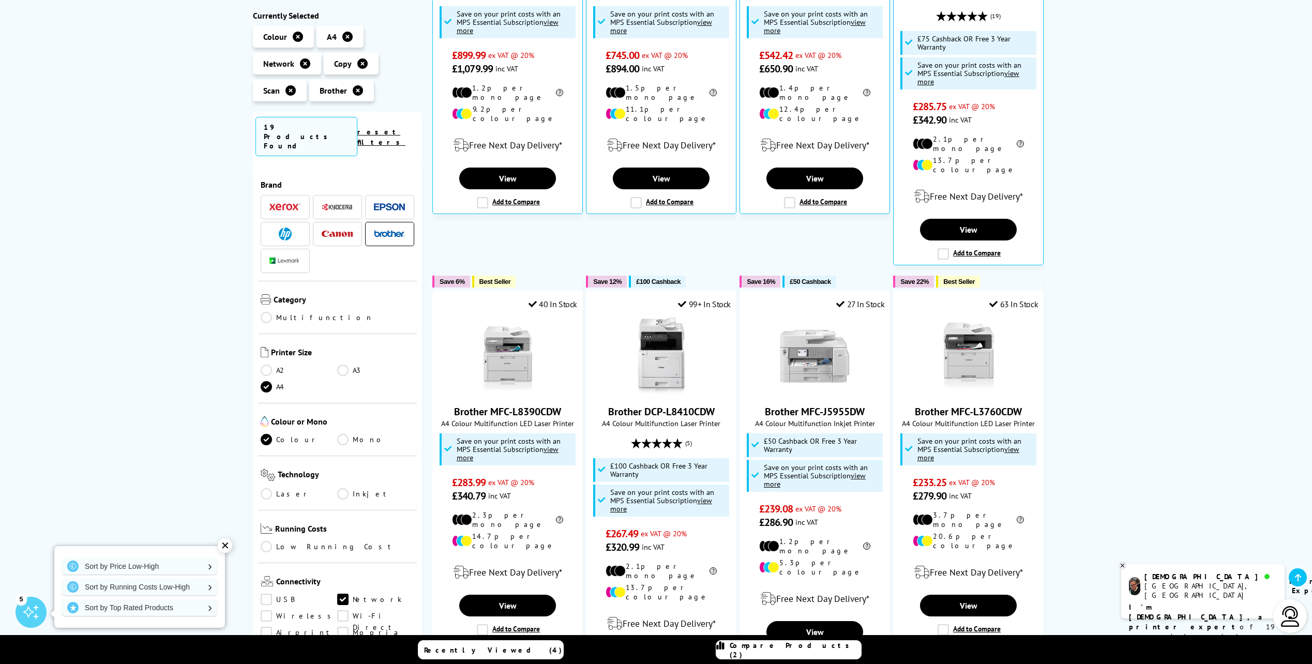
scroll to position [207, 0]
